Goal: Download file/media

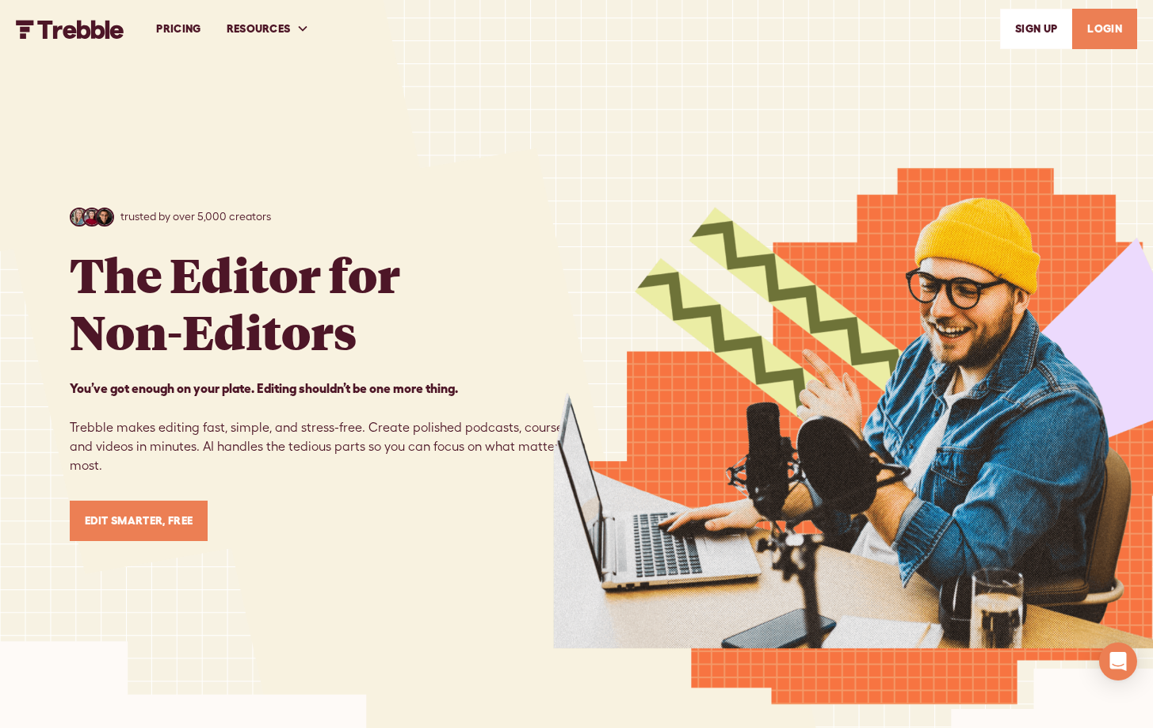
click at [1103, 19] on link "LOGIN" at bounding box center [1105, 29] width 65 height 40
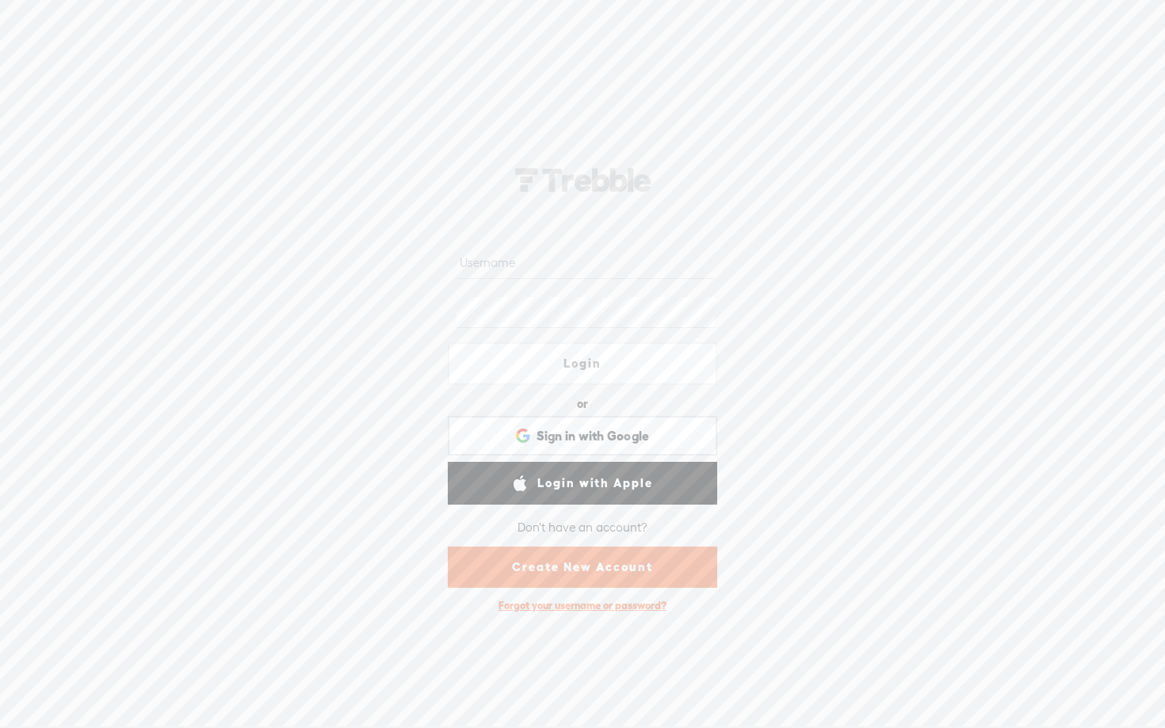
click at [598, 250] on input "text" at bounding box center [586, 263] width 258 height 31
type input "scaleadsfast.inc@gmail.com"
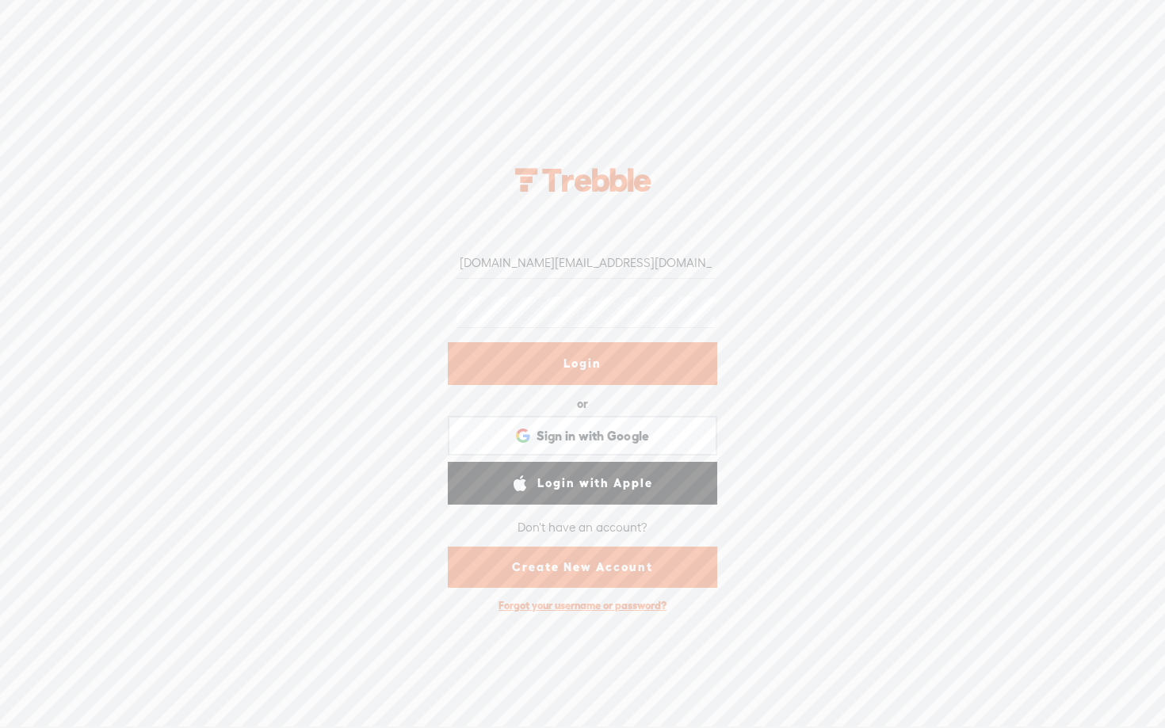
click at [550, 364] on link "Login" at bounding box center [583, 363] width 270 height 43
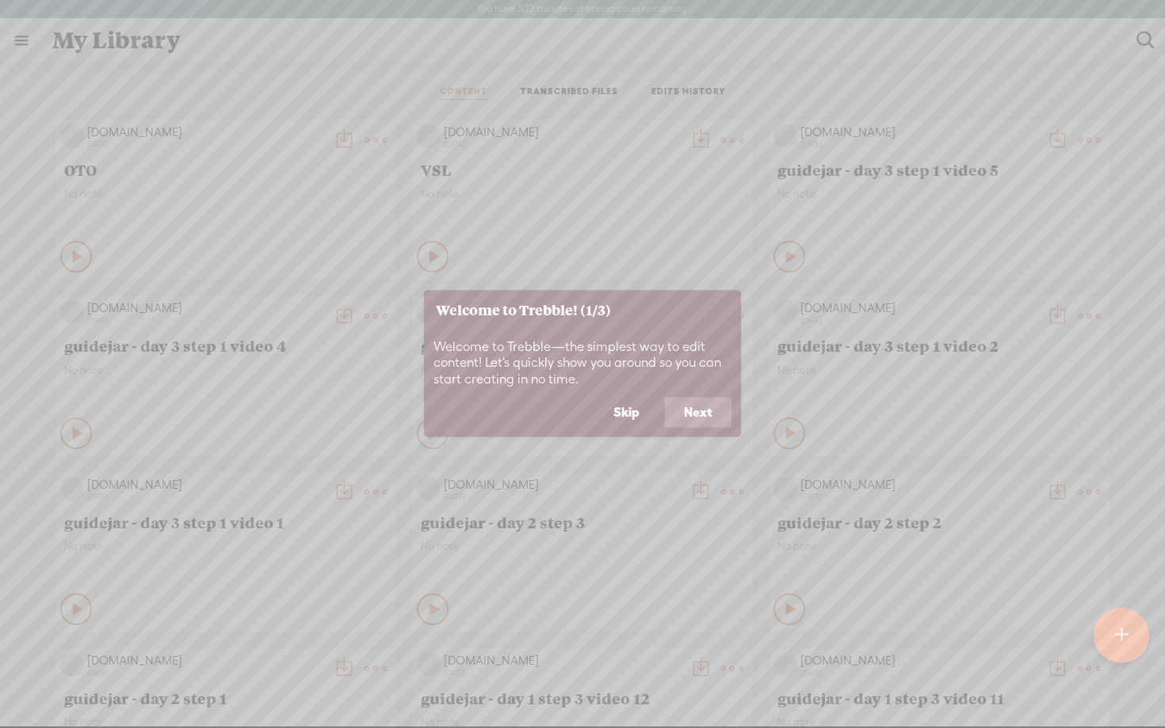
click at [627, 409] on button "Skip" at bounding box center [627, 413] width 64 height 30
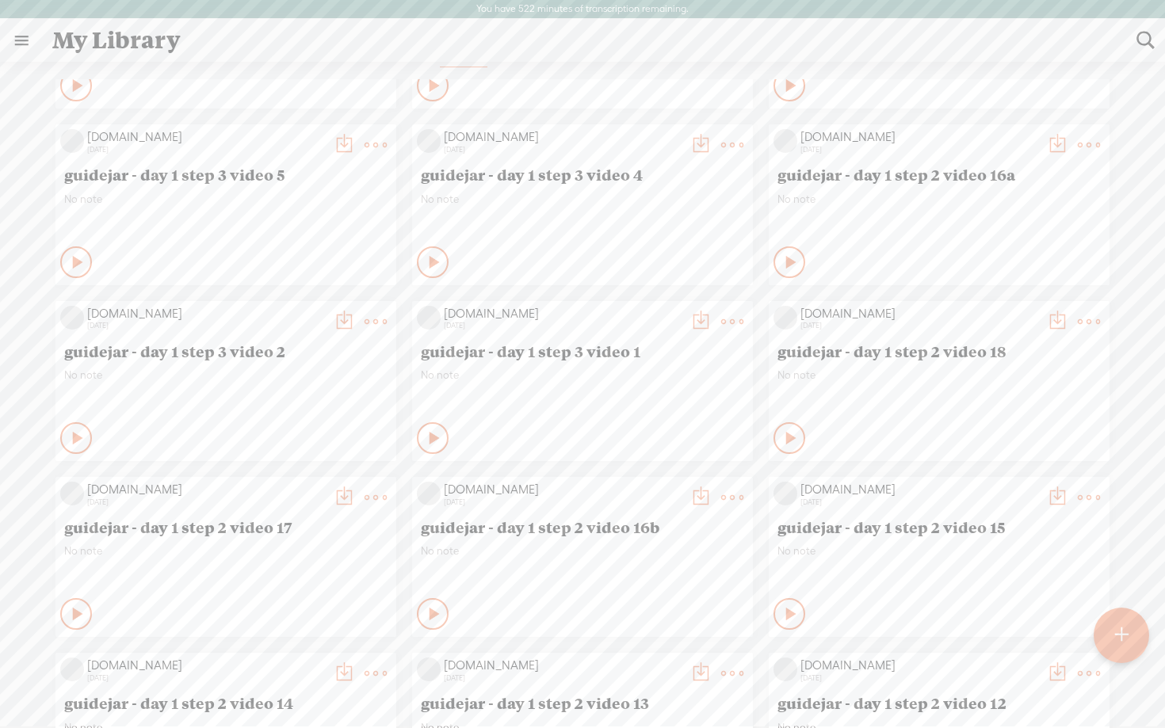
scroll to position [1008, 0]
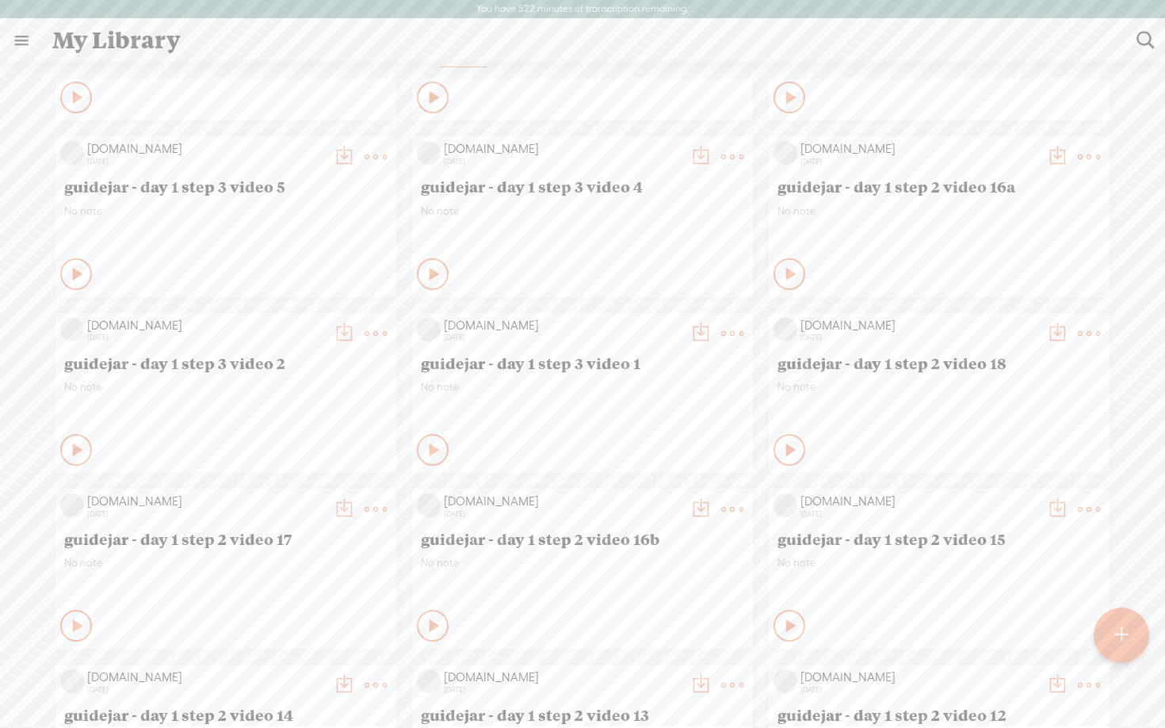
click at [784, 270] on icon at bounding box center [792, 274] width 16 height 16
click at [1046, 152] on t at bounding box center [1057, 157] width 22 height 22
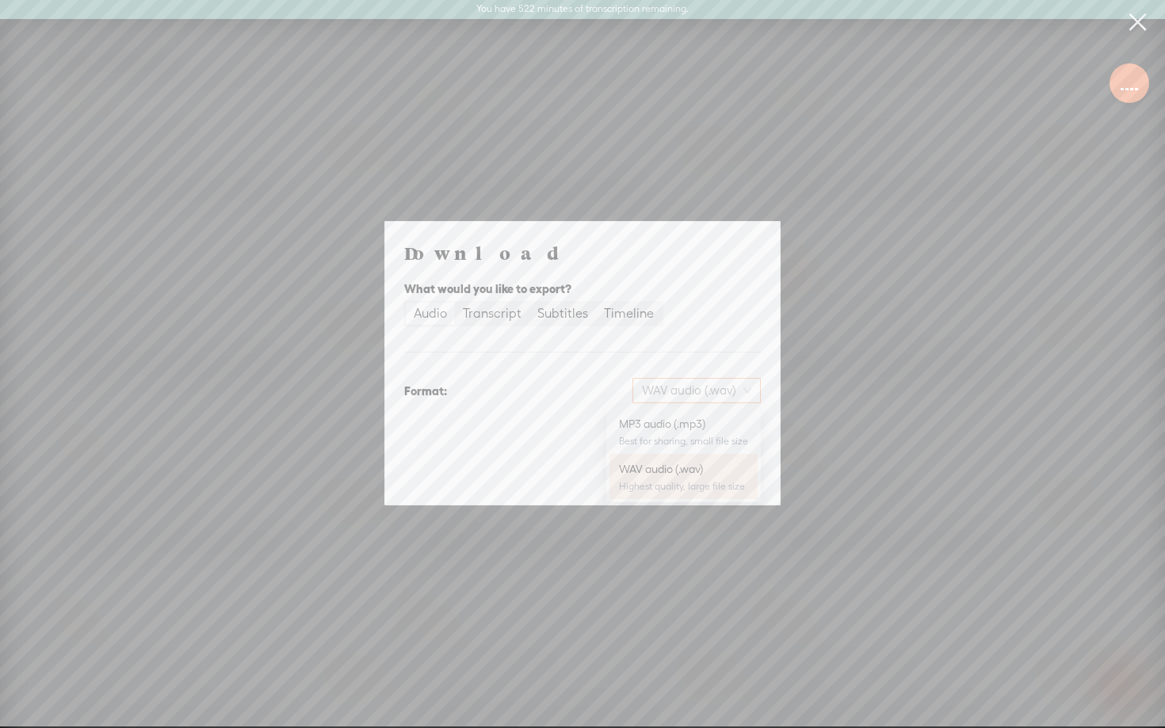
click at [714, 394] on span "WAV audio (.wav)" at bounding box center [696, 391] width 109 height 24
click at [693, 421] on div "MP3 audio (.mp3)" at bounding box center [683, 424] width 129 height 16
click at [719, 473] on span "Download" at bounding box center [720, 474] width 55 height 16
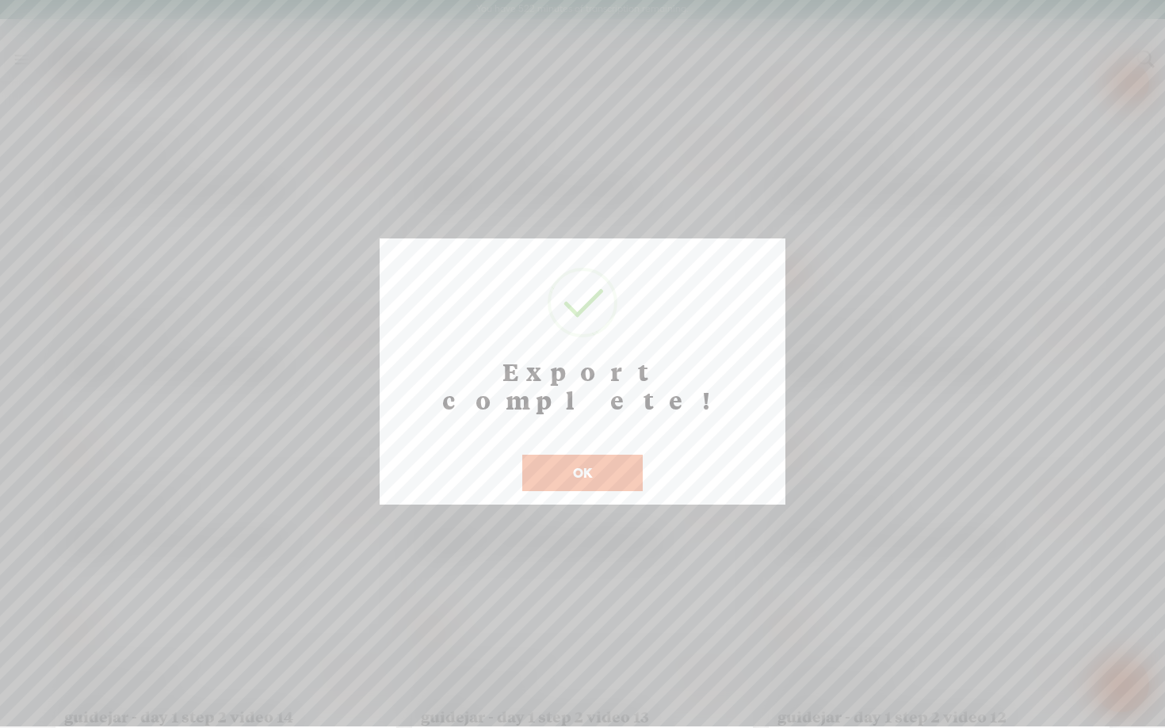
scroll to position [33, 0]
click at [578, 455] on button "OK" at bounding box center [582, 473] width 120 height 36
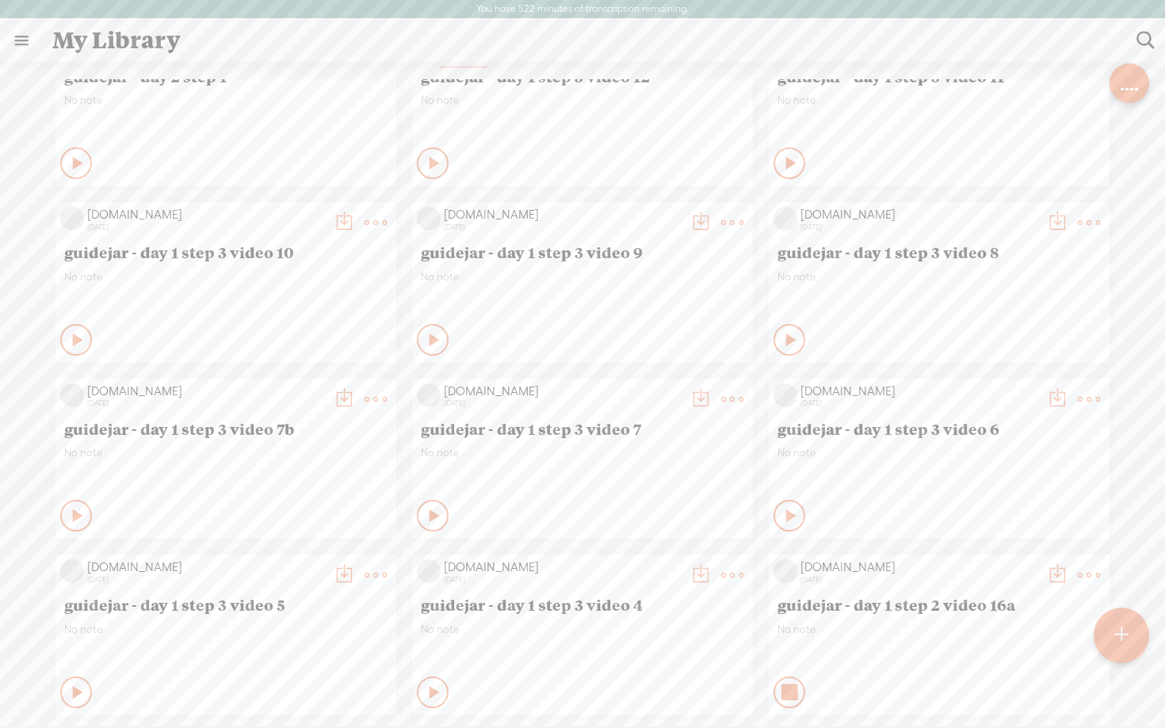
scroll to position [399, 0]
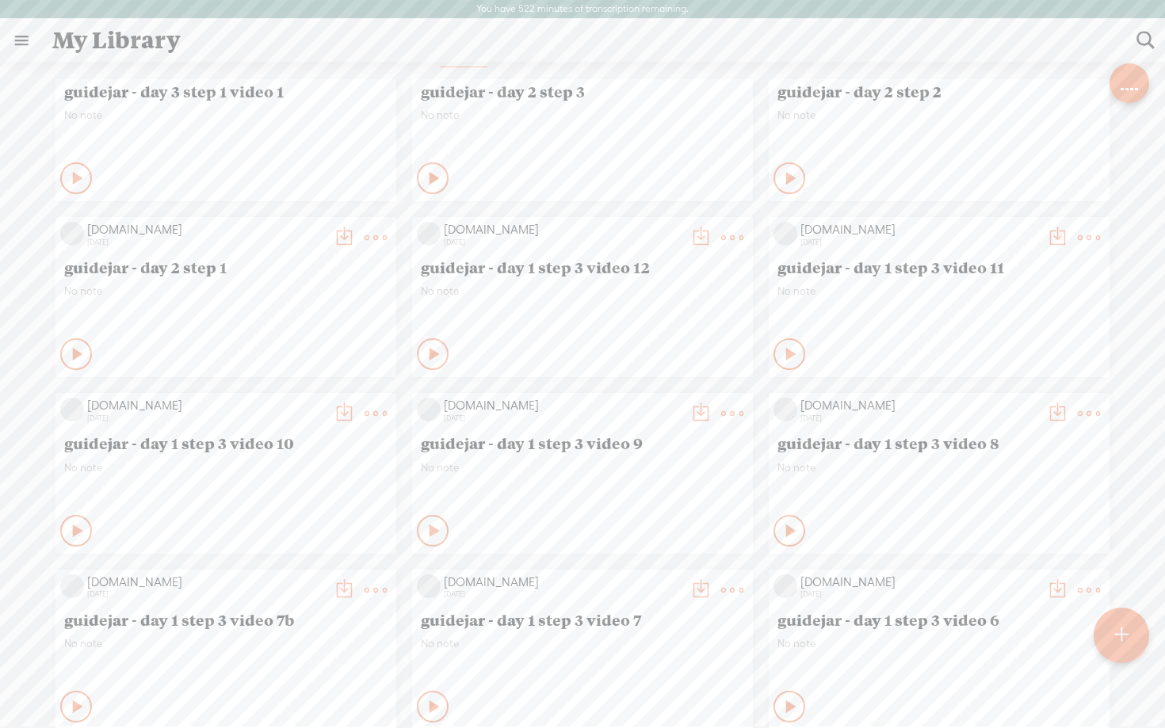
click at [1133, 89] on div at bounding box center [1131, 88] width 3 height 3
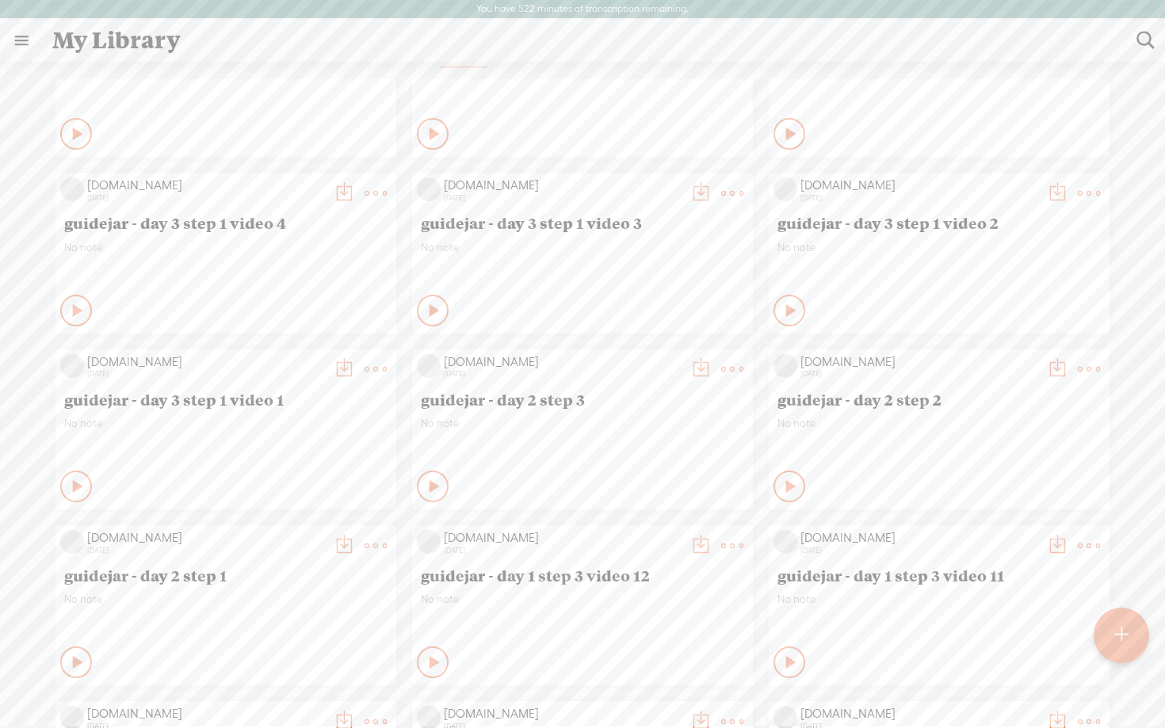
scroll to position [68, 0]
